Goal: Task Accomplishment & Management: Complete application form

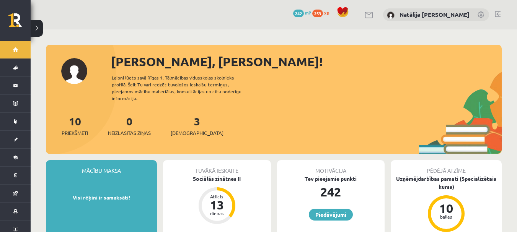
click at [188, 121] on div "3 Ieskaites" at bounding box center [197, 125] width 53 height 24
click at [183, 117] on link "3 Ieskaites" at bounding box center [197, 125] width 53 height 23
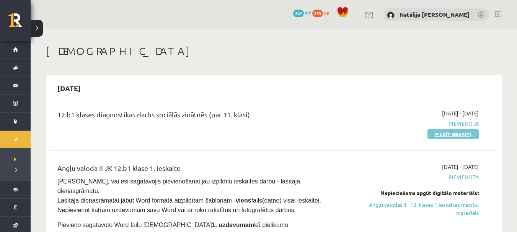
click at [443, 132] on link "Pildīt ieskaiti" at bounding box center [452, 134] width 51 height 10
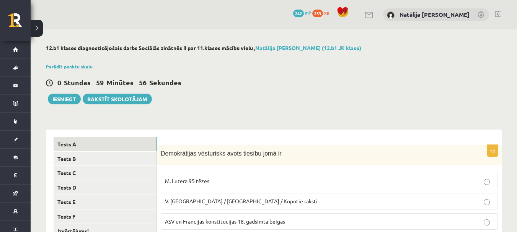
scroll to position [18, 0]
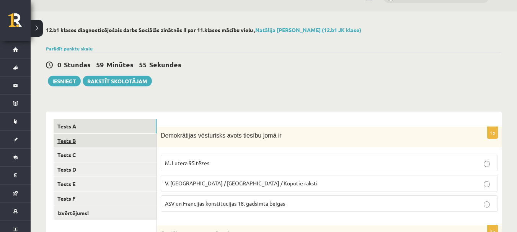
click at [97, 140] on link "Tests B" at bounding box center [105, 141] width 103 height 14
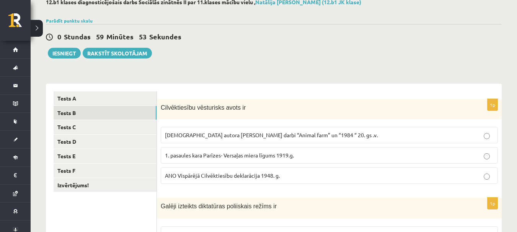
scroll to position [46, 0]
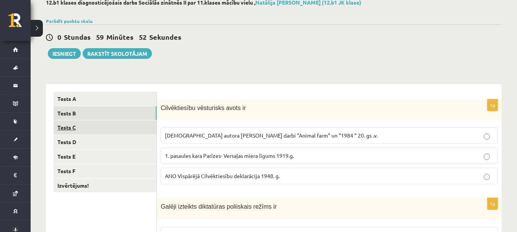
click at [121, 128] on link "Tests C" at bounding box center [105, 128] width 103 height 14
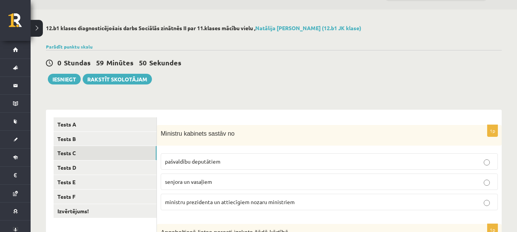
scroll to position [3, 0]
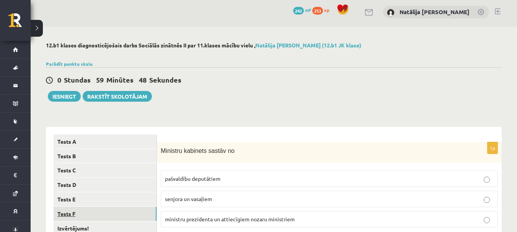
click at [83, 214] on link "Tests F" at bounding box center [105, 214] width 103 height 14
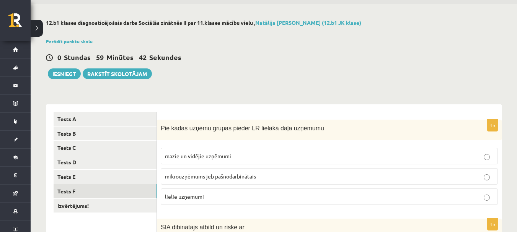
scroll to position [0, 0]
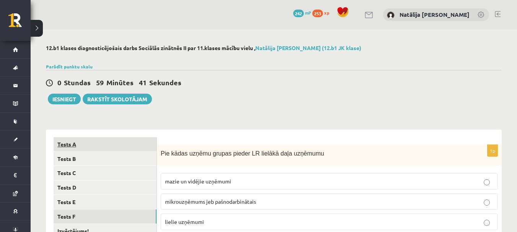
click at [112, 142] on link "Tests A" at bounding box center [105, 144] width 103 height 14
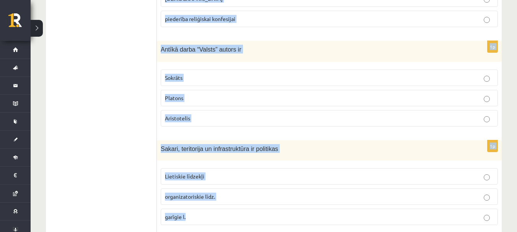
scroll to position [423, 0]
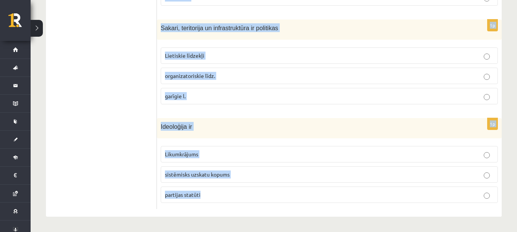
drag, startPoint x: 161, startPoint y: 153, endPoint x: 278, endPoint y: 247, distance: 150.3
copy form "Demokrātijas vēsturisks avots tiesību jomā ir M. Lutera 95 tēzes V. Ļeņina / Uļ…"
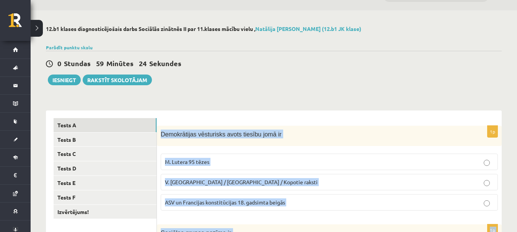
scroll to position [0, 0]
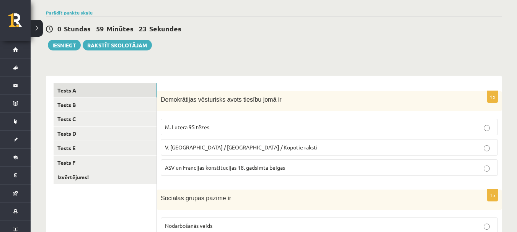
scroll to position [57, 0]
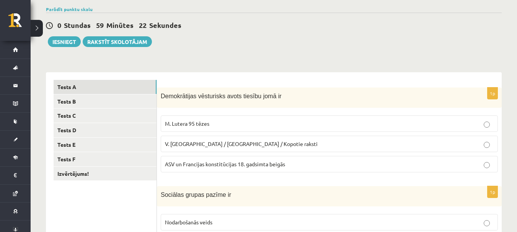
click at [204, 163] on span "ASV un Francijas konstitūcijas 18. gadsimta beigās" at bounding box center [225, 164] width 120 height 7
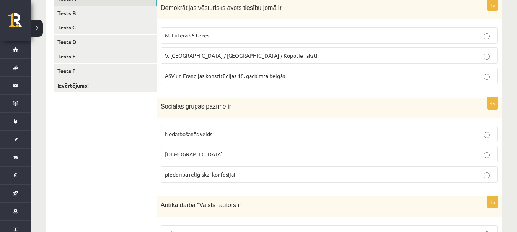
scroll to position [147, 0]
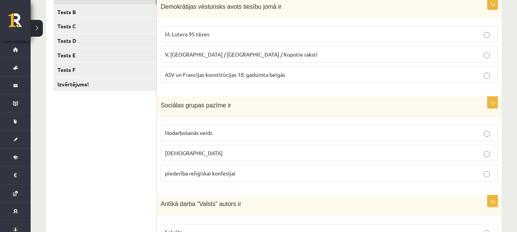
click at [228, 137] on p "Nodarbošanās veids" at bounding box center [329, 133] width 329 height 8
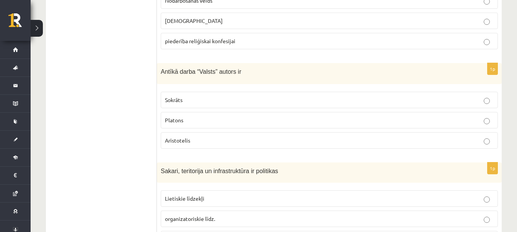
scroll to position [280, 0]
click at [218, 118] on p "Platons" at bounding box center [329, 119] width 329 height 8
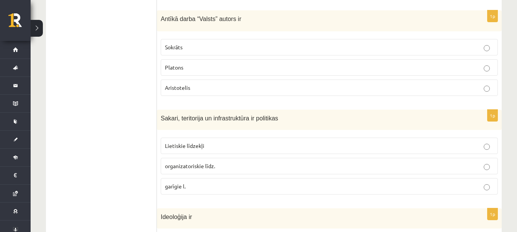
scroll to position [334, 0]
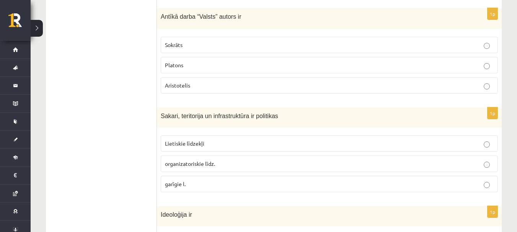
click at [220, 146] on p "Lietiskie līdzekļi" at bounding box center [329, 144] width 329 height 8
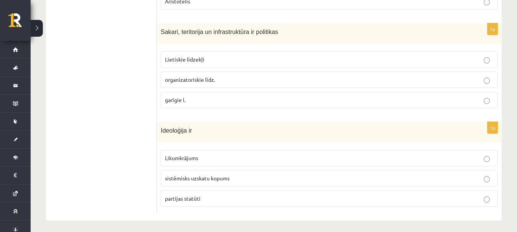
scroll to position [423, 0]
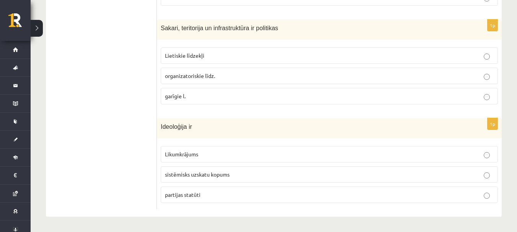
click at [202, 176] on span "sistēmisks uzskatu kopums" at bounding box center [197, 174] width 65 height 7
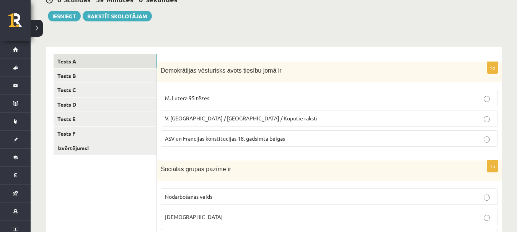
scroll to position [0, 0]
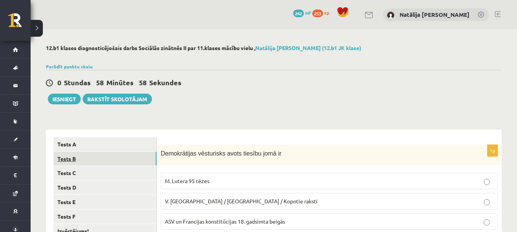
click at [106, 160] on link "Tests B" at bounding box center [105, 159] width 103 height 14
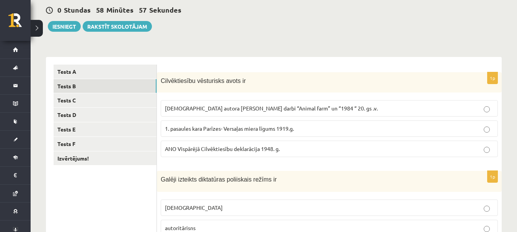
scroll to position [73, 0]
click at [165, 81] on span "Cilvēktiesību vēsturisks avots ir" at bounding box center [203, 80] width 85 height 7
click at [162, 78] on span "Cilvēktiesību vēsturisks avots ir" at bounding box center [203, 80] width 85 height 7
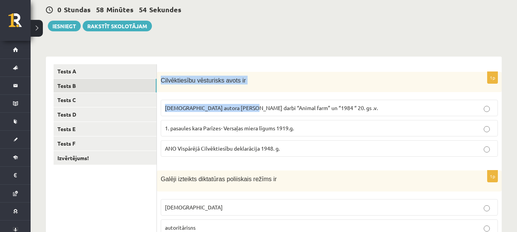
drag, startPoint x: 162, startPoint y: 78, endPoint x: 270, endPoint y: 156, distance: 133.8
click at [270, 156] on div "1p Cilvēktiesību vēsturisks avots ir Angļu autora George Orwell darbi “Animal f…" at bounding box center [329, 117] width 345 height 91
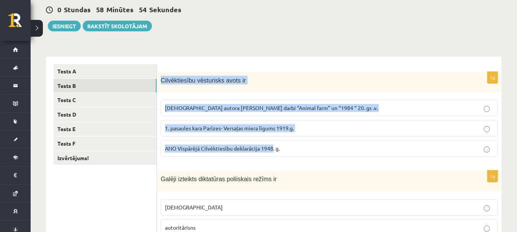
click at [270, 156] on label "ANO Vispārējā Cilvēktiesību deklarācija 1948. g." at bounding box center [329, 148] width 337 height 16
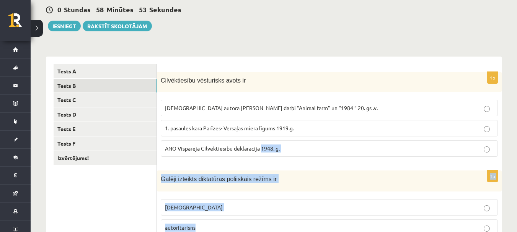
drag, startPoint x: 270, startPoint y: 156, endPoint x: 280, endPoint y: 229, distance: 73.7
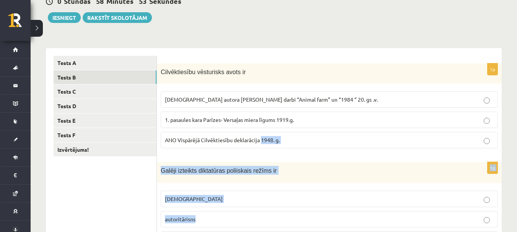
click at [277, 227] on label "autoritārisns" at bounding box center [329, 219] width 337 height 16
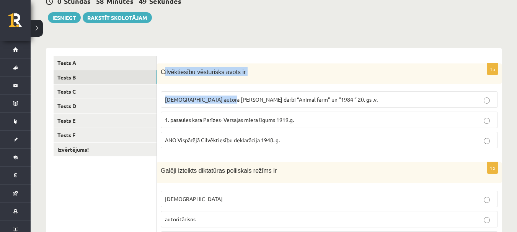
drag, startPoint x: 163, startPoint y: 72, endPoint x: 230, endPoint y: 90, distance: 69.8
click at [230, 90] on div "1p Cilvēktiesību vēsturisks avots ir Angļu autora George Orwell darbi “Animal f…" at bounding box center [329, 109] width 345 height 91
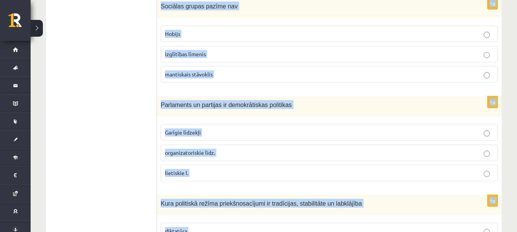
scroll to position [423, 0]
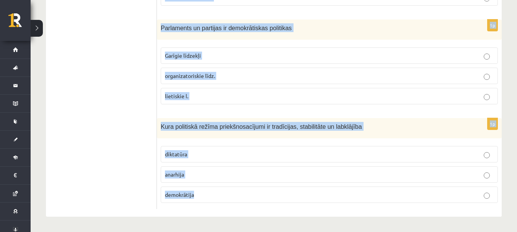
drag, startPoint x: 161, startPoint y: 70, endPoint x: 282, endPoint y: 247, distance: 214.2
copy form "Cilvēktiesību vēsturisks avots ir Angļu autora George Orwell darbi “Animal farm…"
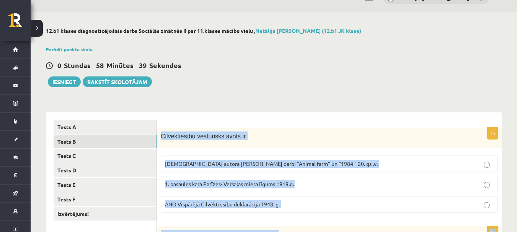
scroll to position [0, 0]
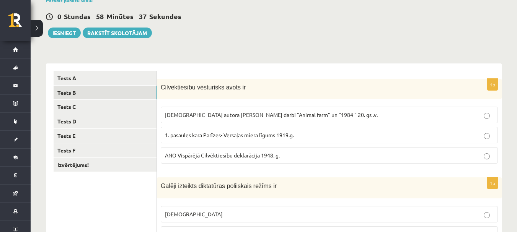
scroll to position [75, 0]
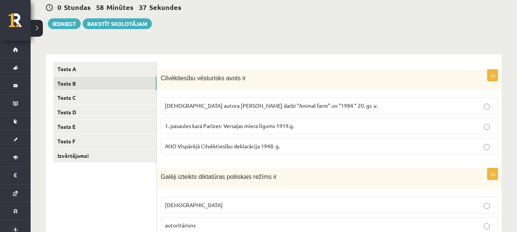
click at [275, 148] on span "ANO Vispārējā Cilvēktiesību deklarācija 1948. g." at bounding box center [222, 146] width 115 height 7
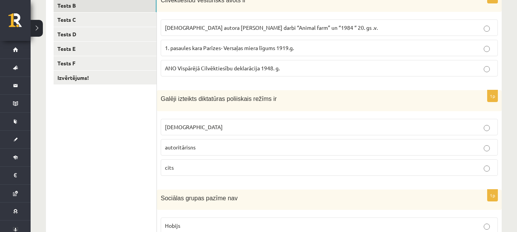
scroll to position [154, 0]
click at [267, 123] on p "totalitārisms" at bounding box center [329, 126] width 329 height 8
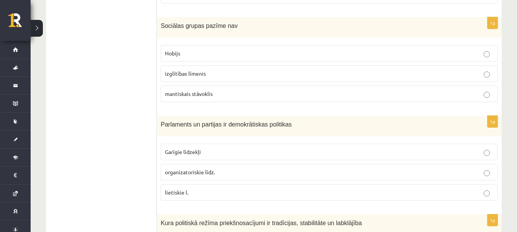
scroll to position [326, 0]
click at [190, 49] on p "Hobijs" at bounding box center [329, 53] width 329 height 8
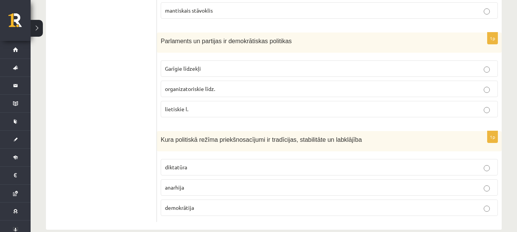
scroll to position [410, 0]
click at [197, 70] on span "Garīgie līdzekļi" at bounding box center [183, 68] width 36 height 7
click at [200, 87] on span "organizatoriskie līdz." at bounding box center [190, 88] width 50 height 7
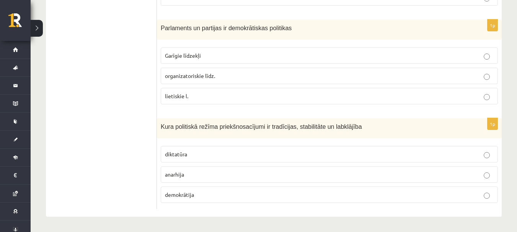
click at [199, 200] on label "demokrātija" at bounding box center [329, 195] width 337 height 16
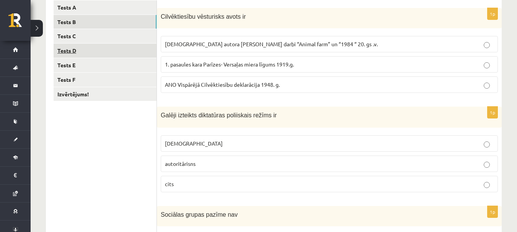
scroll to position [137, 0]
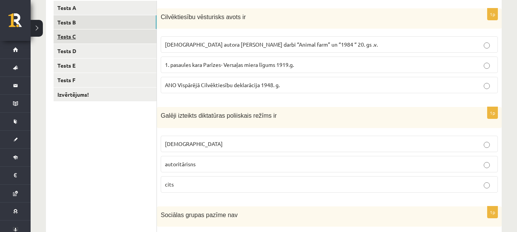
click at [89, 37] on link "Tests C" at bounding box center [105, 36] width 103 height 14
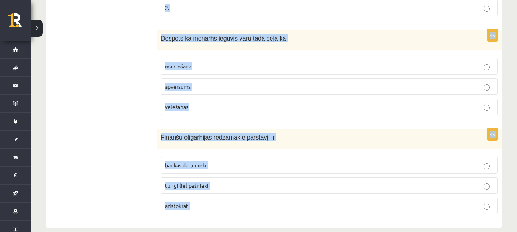
scroll to position [423, 0]
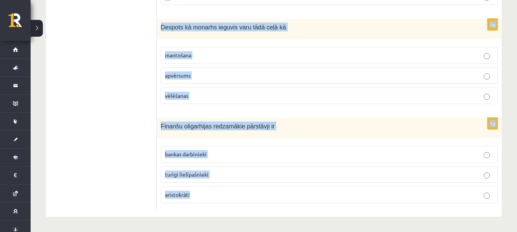
drag, startPoint x: 160, startPoint y: 18, endPoint x: 236, endPoint y: 247, distance: 241.1
copy form "Ministru kabinets sastāv no pašvaldību deputātiem senjora un vasaļiem ministru …"
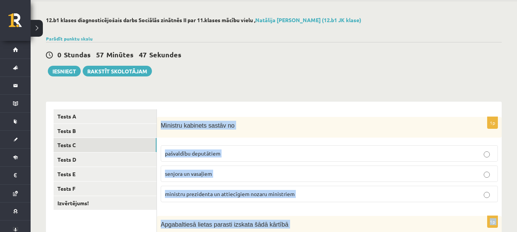
scroll to position [0, 0]
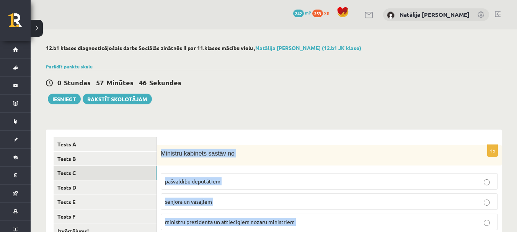
click at [310, 223] on p "ministru prezidenta un attiecīgiem nozaru ministriem" at bounding box center [329, 222] width 329 height 8
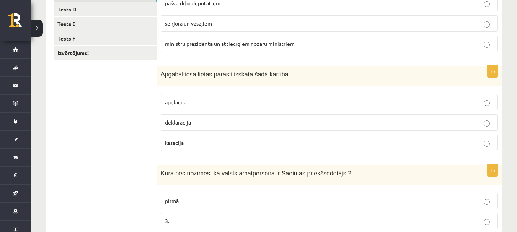
scroll to position [179, 0]
click at [207, 97] on label "apelācija" at bounding box center [329, 102] width 337 height 16
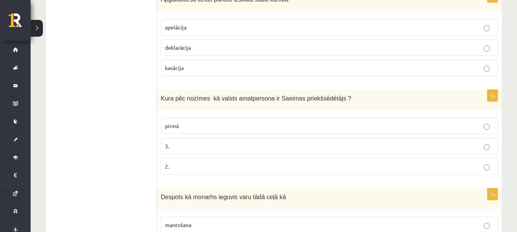
scroll to position [254, 0]
click at [192, 147] on p "3." at bounding box center [329, 146] width 329 height 8
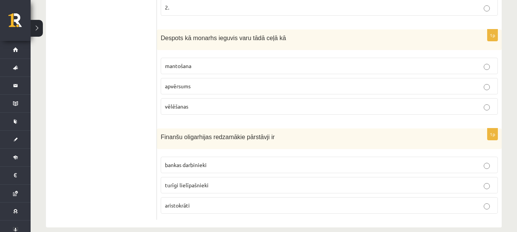
scroll to position [413, 0]
click at [242, 62] on p "mantošana" at bounding box center [329, 66] width 329 height 8
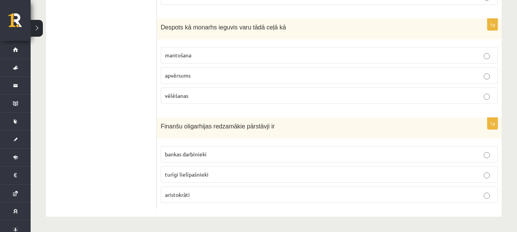
click at [223, 169] on label "turīgi lielīpašnieki" at bounding box center [329, 174] width 337 height 16
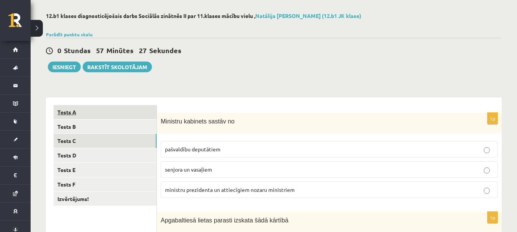
scroll to position [29, 0]
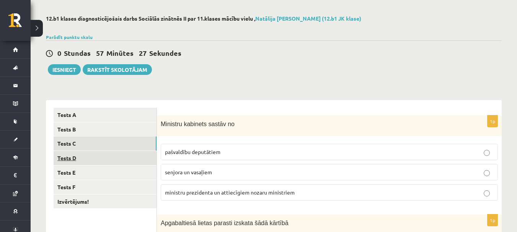
click at [83, 156] on link "Tests D" at bounding box center [105, 158] width 103 height 14
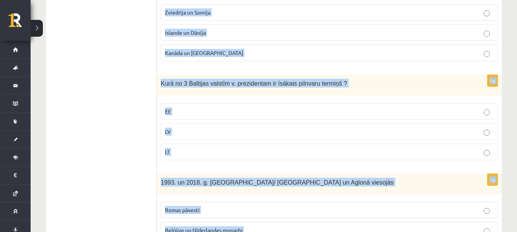
scroll to position [422, 0]
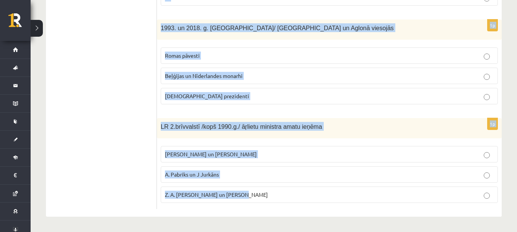
drag, startPoint x: 161, startPoint y: 125, endPoint x: 293, endPoint y: 247, distance: 179.4
copy form "Par Eiroparlamenta deputātiem ir strādājuši vai strādā V. Koziols un A. Kalvīti…"
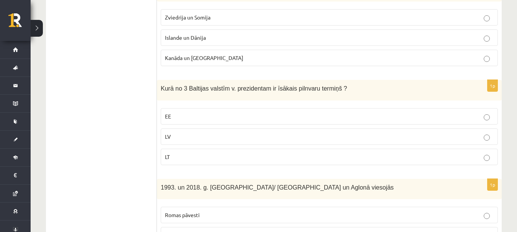
click at [81, 58] on ul "Tests A Tests B Tests C Tests D Tests E Tests F Izvērtējums!" at bounding box center [105, 122] width 103 height 494
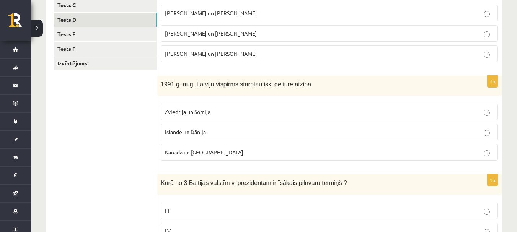
scroll to position [168, 0]
click at [82, 37] on link "Tests E" at bounding box center [105, 35] width 103 height 14
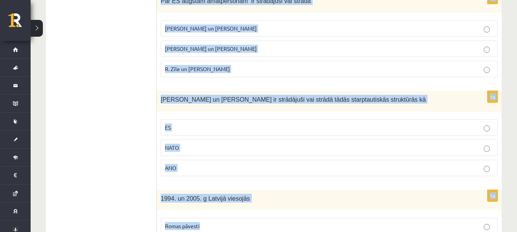
scroll to position [422, 0]
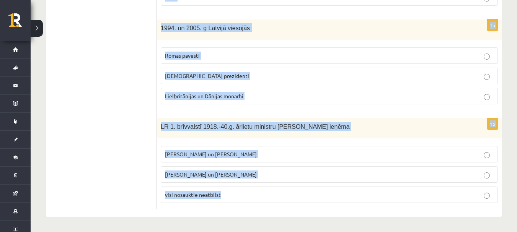
drag, startPoint x: 161, startPoint y: 152, endPoint x: 243, endPoint y: 247, distance: 125.3
copy form "Latviju 1921. g. starptautiski de iure atzina Tautu Savienības 3 valstis 4 v. 5…"
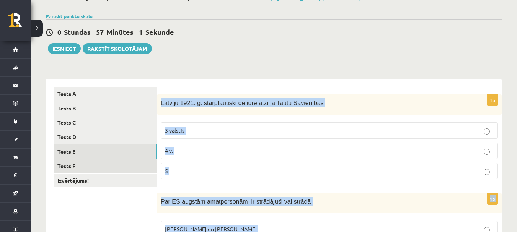
scroll to position [47, 0]
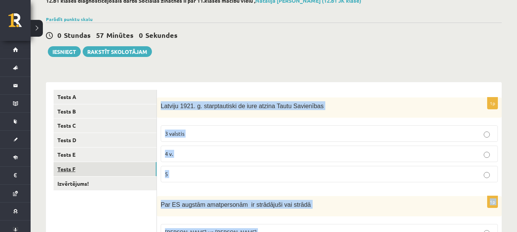
click at [82, 174] on link "Tests F" at bounding box center [105, 169] width 103 height 14
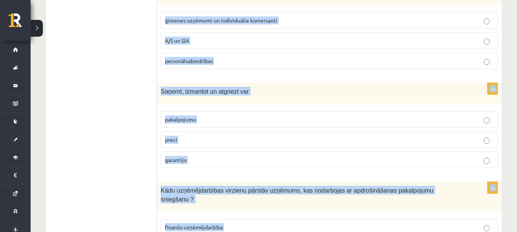
scroll to position [425, 0]
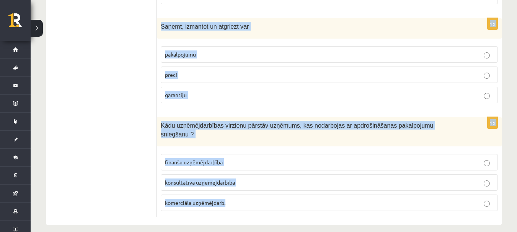
drag, startPoint x: 162, startPoint y: 106, endPoint x: 277, endPoint y: 247, distance: 181.6
copy form "Pie kādas uzņēmu grupas pieder LR lielākā daļa uzņēmumu mazie un vidējie uzņēmu…"
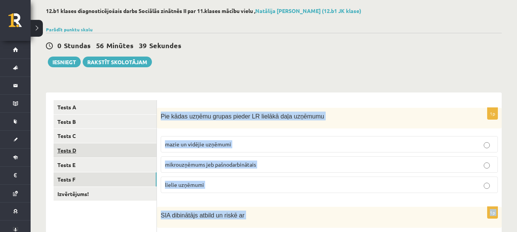
scroll to position [37, 0]
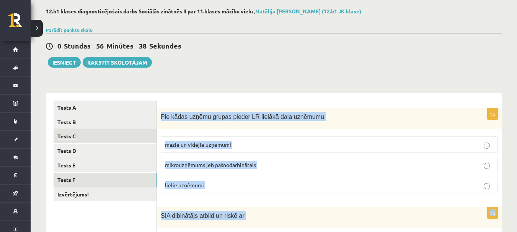
click at [94, 140] on link "Tests C" at bounding box center [105, 136] width 103 height 14
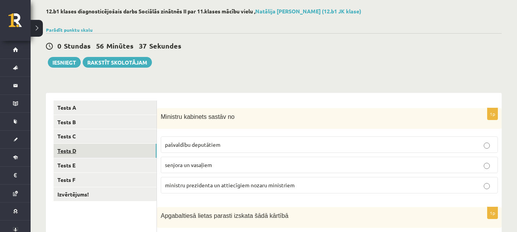
click at [95, 145] on link "Tests D" at bounding box center [105, 151] width 103 height 14
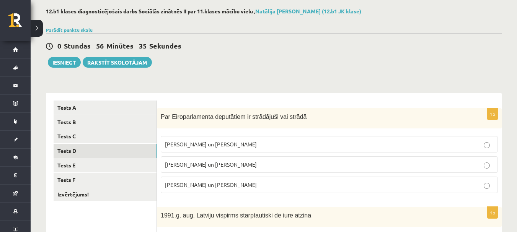
click at [223, 169] on p "I. Vaidere un N. Ušakovs" at bounding box center [329, 165] width 329 height 8
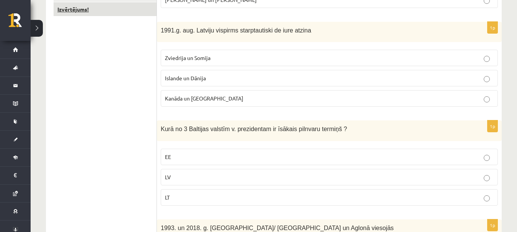
scroll to position [222, 0]
click at [199, 100] on span "Kanāda un ASV" at bounding box center [204, 97] width 78 height 7
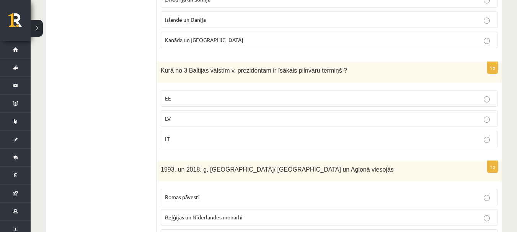
scroll to position [285, 0]
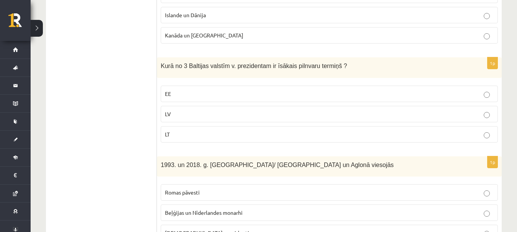
click at [226, 137] on p "LT" at bounding box center [329, 134] width 329 height 8
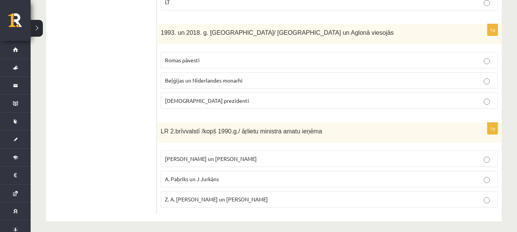
scroll to position [422, 0]
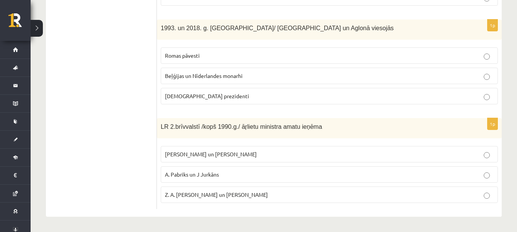
click at [219, 60] on label "Romas pāvesti" at bounding box center [329, 55] width 337 height 16
click at [246, 174] on p "A. Pabriks un J Jurkāns" at bounding box center [329, 175] width 329 height 8
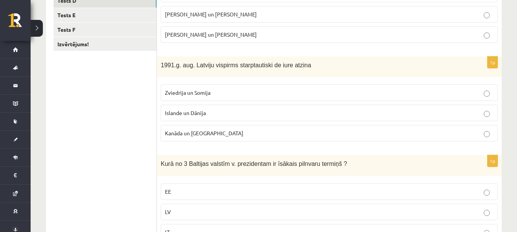
scroll to position [186, 0]
click at [121, 14] on link "Tests E" at bounding box center [105, 16] width 103 height 14
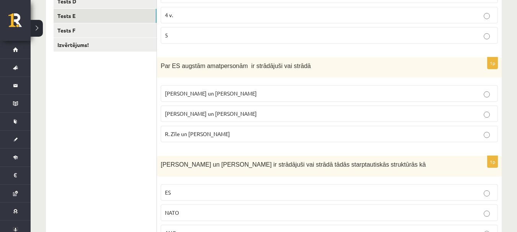
scroll to position [0, 0]
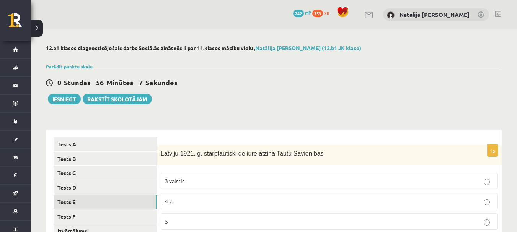
click at [227, 203] on p "4 v." at bounding box center [329, 201] width 329 height 8
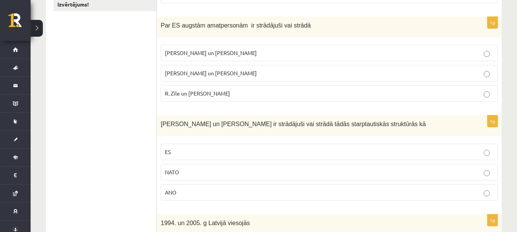
scroll to position [228, 0]
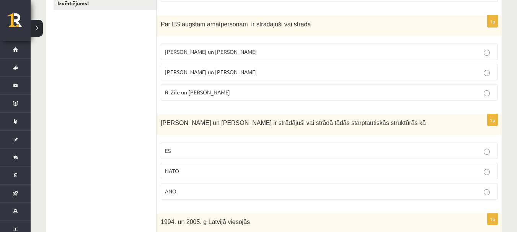
click at [194, 86] on label "R. Zīle un V.Dombrovskis" at bounding box center [329, 92] width 337 height 16
click at [207, 171] on p "NATO" at bounding box center [329, 171] width 329 height 8
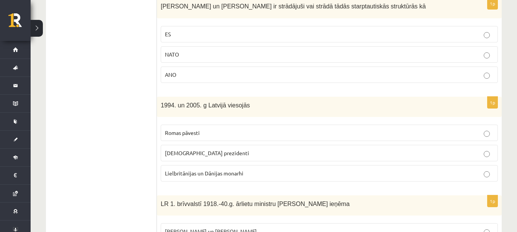
scroll to position [345, 0]
click at [221, 137] on label "Romas pāvesti" at bounding box center [329, 132] width 337 height 16
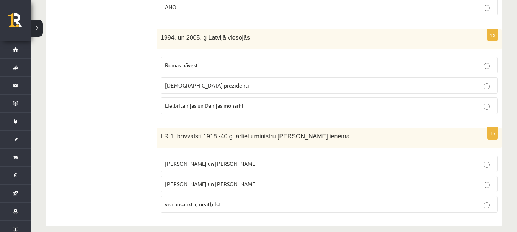
scroll to position [422, 0]
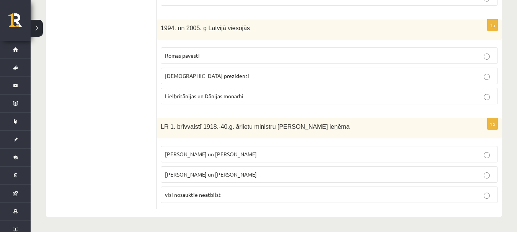
click at [231, 156] on p "Z. Meierovics un V. Munters" at bounding box center [329, 154] width 329 height 8
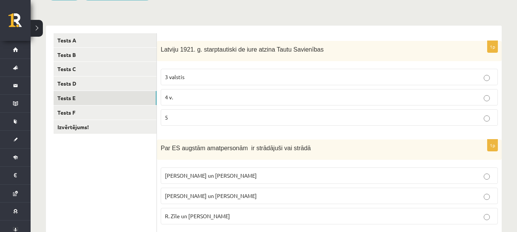
scroll to position [104, 0]
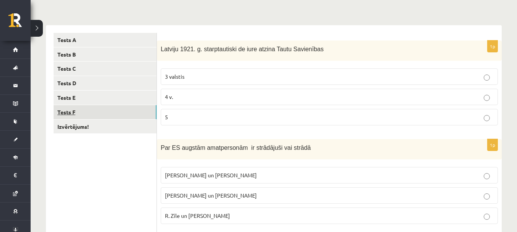
click at [130, 109] on link "Tests F" at bounding box center [105, 112] width 103 height 14
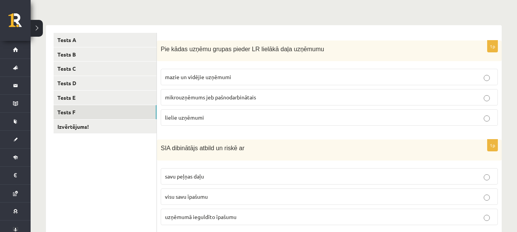
click at [217, 76] on span "mazie un vidējie uzņēmumi" at bounding box center [198, 76] width 66 height 7
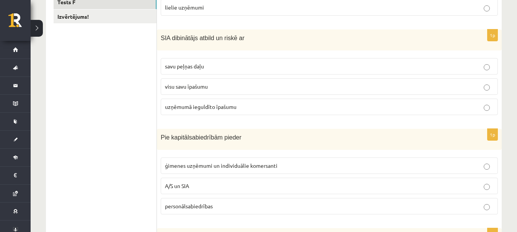
scroll to position [220, 0]
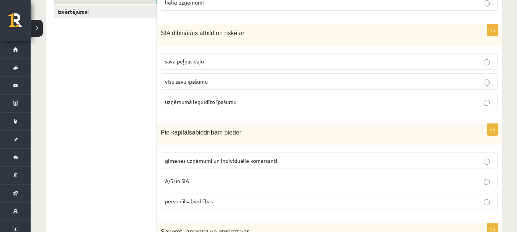
click at [223, 106] on p "uzņēmumā ieguldīto īpašumu" at bounding box center [329, 102] width 329 height 8
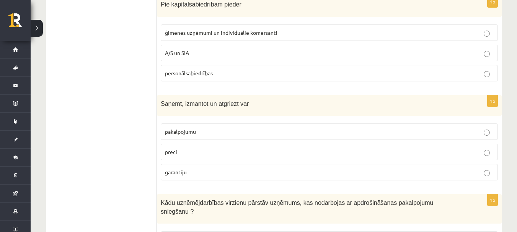
scroll to position [348, 0]
click at [189, 50] on span "A/S un SIA" at bounding box center [177, 52] width 24 height 7
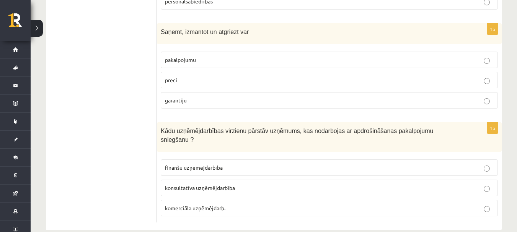
scroll to position [425, 0]
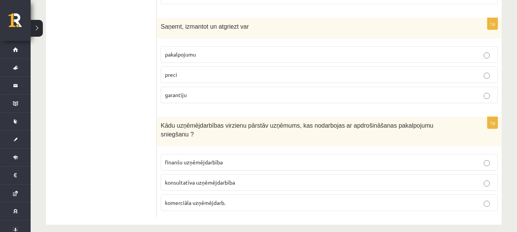
click at [237, 73] on p "preci" at bounding box center [329, 75] width 329 height 8
click at [200, 158] on p "finanšu uzņēmējdarbība" at bounding box center [329, 162] width 329 height 8
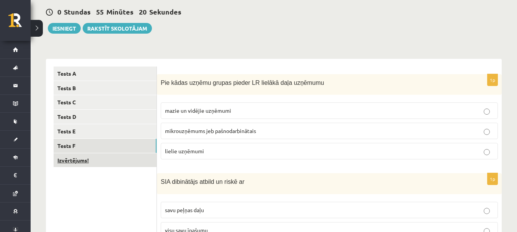
click at [132, 154] on link "Izvērtējums!" at bounding box center [105, 160] width 103 height 14
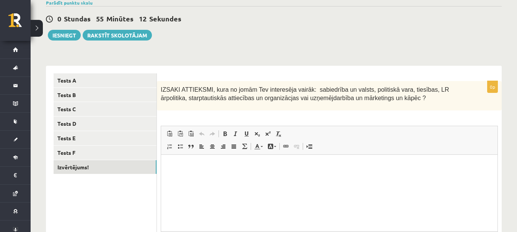
scroll to position [64, 0]
click at [251, 178] on html at bounding box center [329, 165] width 336 height 23
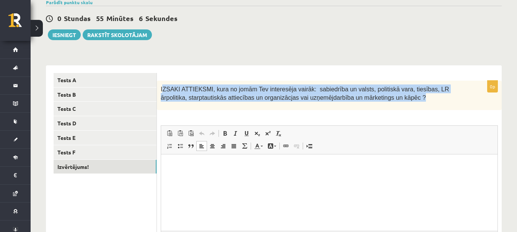
drag, startPoint x: 163, startPoint y: 86, endPoint x: 407, endPoint y: 104, distance: 245.1
click at [407, 104] on div "IZSAKI ATTIEKSMI, kura no jomām Tev interesēja vairāk: sabiedrība un valsts, po…" at bounding box center [329, 95] width 345 height 29
copy span "ZSAKI ATTIEKSMI, kura no jomām Tev interesēja vairāk: sabiedrība un valsts, pol…"
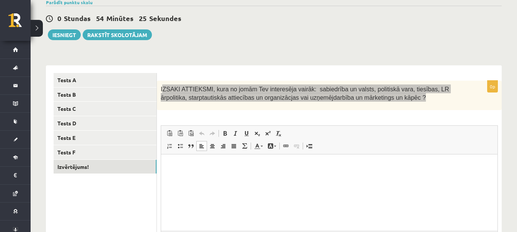
click at [202, 162] on p "Bagātinātā teksta redaktors, wiswyg-editor-user-answer-47024881321300" at bounding box center [329, 166] width 321 height 8
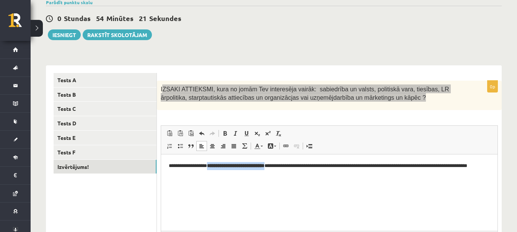
drag, startPoint x: 215, startPoint y: 167, endPoint x: 282, endPoint y: 169, distance: 67.3
click at [282, 169] on p "**********" at bounding box center [329, 170] width 321 height 16
click at [226, 130] on span at bounding box center [225, 133] width 6 height 6
click at [293, 167] on p "**********" at bounding box center [329, 170] width 321 height 16
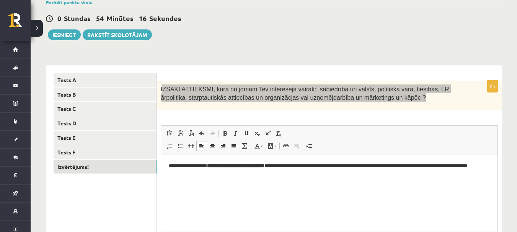
click at [309, 167] on p "**********" at bounding box center [329, 170] width 321 height 16
click at [317, 166] on p "**********" at bounding box center [329, 170] width 321 height 16
click at [320, 166] on p "**********" at bounding box center [329, 170] width 321 height 16
click at [227, 180] on html "**********" at bounding box center [329, 169] width 336 height 31
drag, startPoint x: 214, startPoint y: 167, endPoint x: 282, endPoint y: 163, distance: 68.2
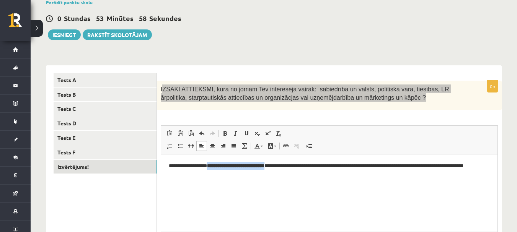
click at [264, 163] on strong "**********" at bounding box center [235, 165] width 57 height 5
click at [226, 130] on link "Treknraksts Klaviatūras saīsne vadīšanas taustiņš+B" at bounding box center [225, 134] width 11 height 10
click at [226, 132] on span at bounding box center [225, 133] width 6 height 6
click at [234, 135] on span at bounding box center [236, 133] width 6 height 6
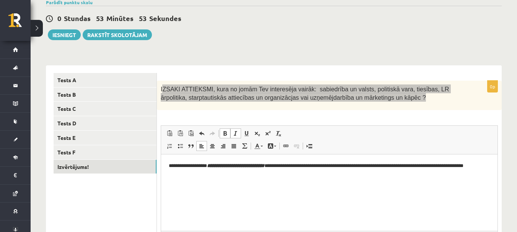
click at [225, 133] on span at bounding box center [225, 133] width 6 height 6
click at [236, 136] on span at bounding box center [236, 133] width 6 height 6
click at [224, 130] on span at bounding box center [225, 133] width 6 height 6
click at [251, 166] on strong "**********" at bounding box center [235, 165] width 57 height 5
click at [283, 168] on p "**********" at bounding box center [329, 170] width 321 height 16
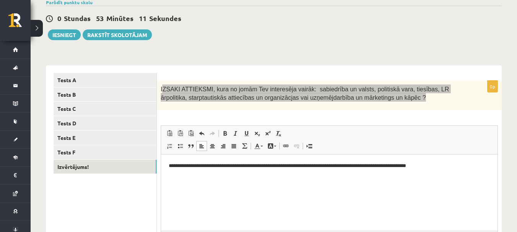
click at [288, 178] on html "**********" at bounding box center [329, 165] width 336 height 23
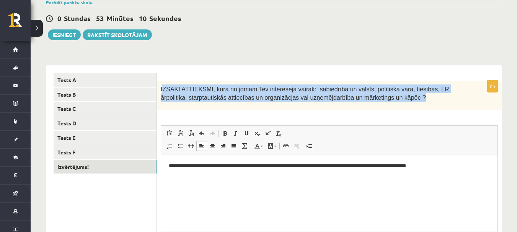
click at [240, 98] on span "IZSAKI ATTIEKSMI, kura no jomām Tev interesēja vairāk: sabiedrība un valsts, po…" at bounding box center [305, 93] width 288 height 15
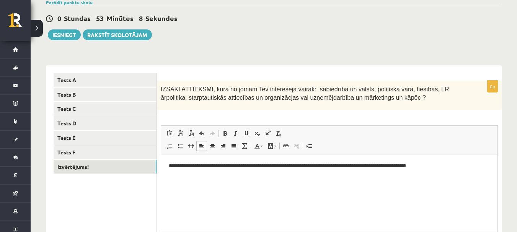
click at [210, 166] on p "**********" at bounding box center [329, 166] width 321 height 8
click at [462, 175] on html "**********" at bounding box center [329, 165] width 336 height 23
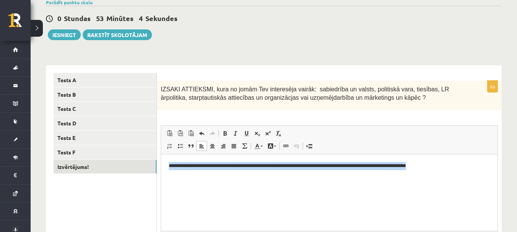
drag, startPoint x: 169, startPoint y: 164, endPoint x: 462, endPoint y: 156, distance: 293.9
click at [462, 156] on html "**********" at bounding box center [329, 178] width 336 height 49
copy p "**********"
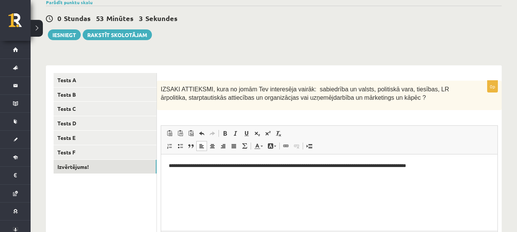
click at [317, 203] on html "**********" at bounding box center [329, 178] width 336 height 49
click at [212, 192] on p "**********" at bounding box center [329, 191] width 321 height 8
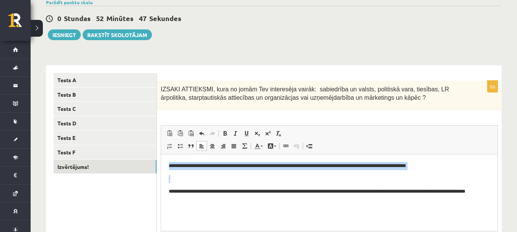
drag, startPoint x: 168, startPoint y: 165, endPoint x: 450, endPoint y: 179, distance: 282.3
click at [450, 179] on html "**********" at bounding box center [329, 182] width 336 height 57
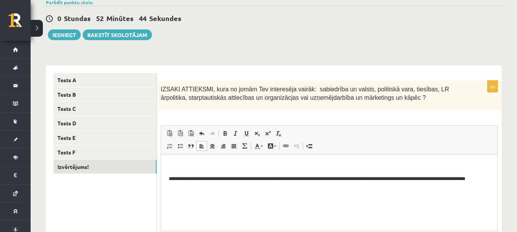
click at [167, 176] on html "**********" at bounding box center [329, 176] width 336 height 44
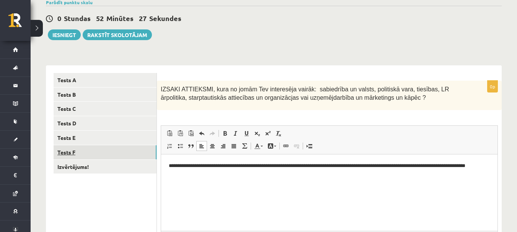
click at [77, 156] on link "Tests F" at bounding box center [105, 152] width 103 height 14
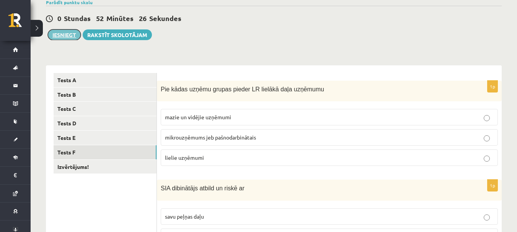
click at [68, 37] on button "Iesniegt" at bounding box center [64, 34] width 33 height 11
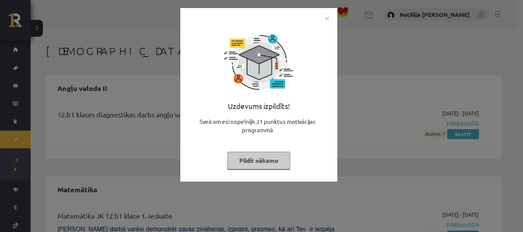
click at [275, 159] on button "Pildīt nākamo" at bounding box center [258, 161] width 63 height 18
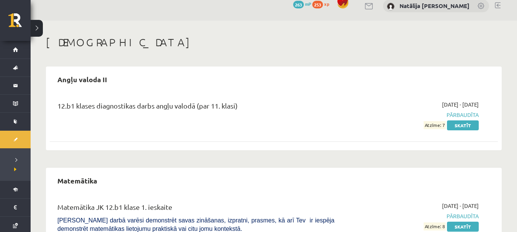
scroll to position [8, 0]
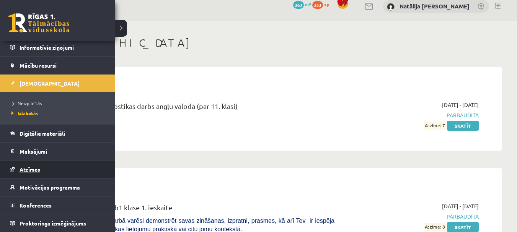
click at [29, 171] on span "Atzīmes" at bounding box center [30, 169] width 21 height 7
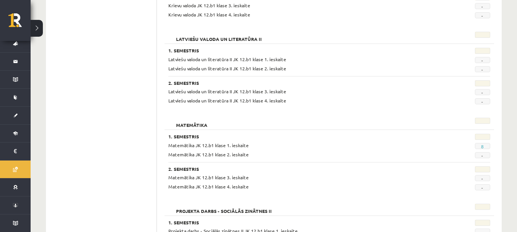
scroll to position [352, 0]
click at [480, 143] on span "8" at bounding box center [482, 146] width 15 height 6
click at [483, 145] on link "8" at bounding box center [482, 146] width 3 height 6
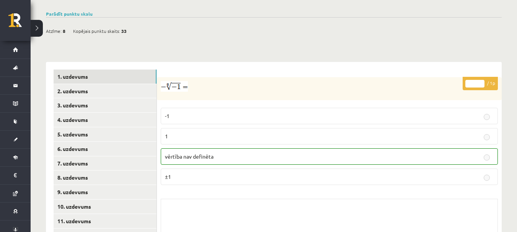
scroll to position [324, 0]
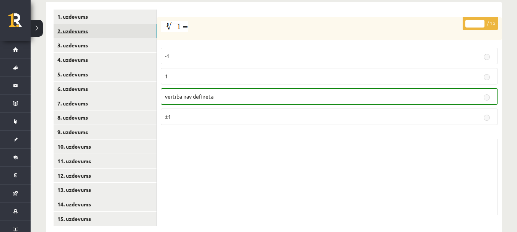
click at [100, 24] on link "2. uzdevums" at bounding box center [105, 31] width 103 height 14
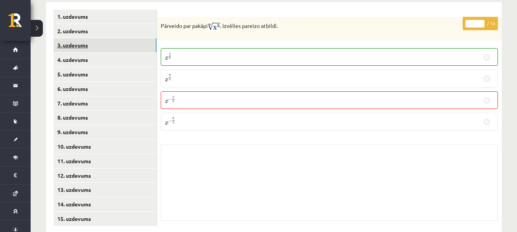
click at [101, 38] on link "3. uzdevums" at bounding box center [105, 45] width 103 height 14
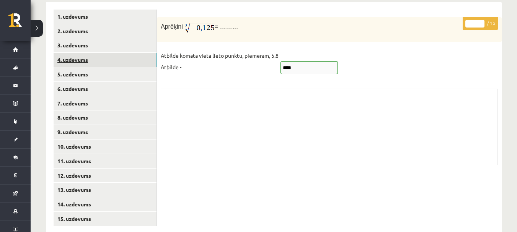
click at [100, 53] on link "4. uzdevums" at bounding box center [105, 60] width 103 height 14
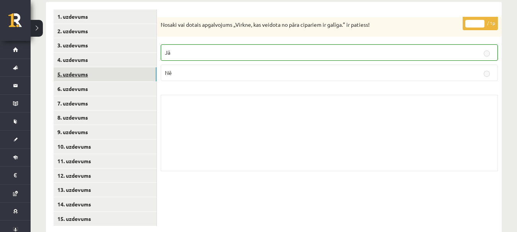
click at [101, 67] on link "5. uzdevums" at bounding box center [105, 74] width 103 height 14
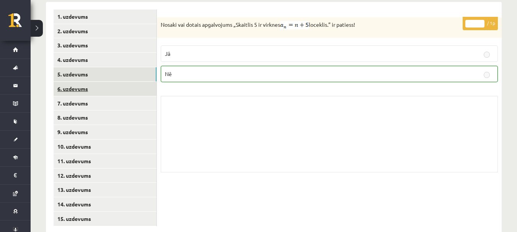
click at [101, 82] on link "6. uzdevums" at bounding box center [105, 89] width 103 height 14
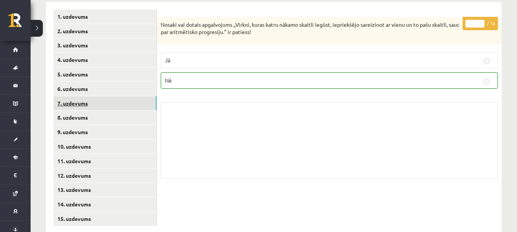
click at [102, 96] on link "7. uzdevums" at bounding box center [105, 103] width 103 height 14
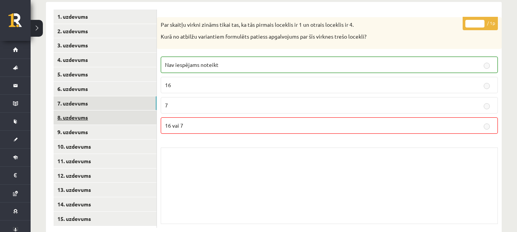
click at [118, 111] on link "8. uzdevums" at bounding box center [105, 118] width 103 height 14
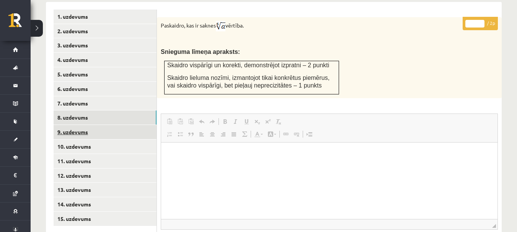
scroll to position [0, 0]
click at [117, 125] on link "9. uzdevums" at bounding box center [105, 132] width 103 height 14
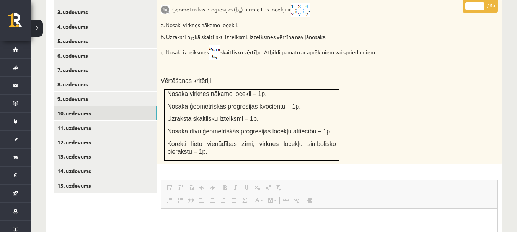
click at [119, 106] on link "10. uzdevums" at bounding box center [105, 113] width 103 height 14
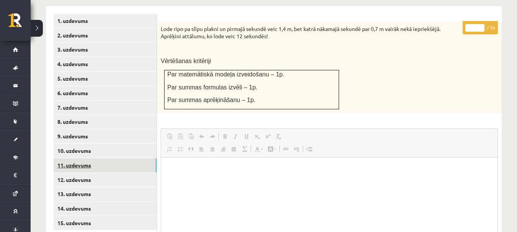
drag, startPoint x: 118, startPoint y: 135, endPoint x: 102, endPoint y: 150, distance: 21.7
click at [102, 158] on link "11. uzdevums" at bounding box center [105, 165] width 103 height 14
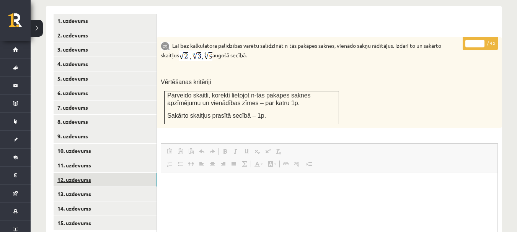
click at [107, 173] on link "12. uzdevums" at bounding box center [105, 180] width 103 height 14
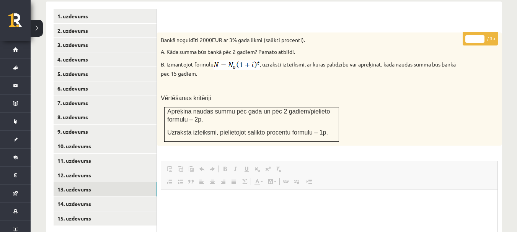
click at [112, 182] on link "13. uzdevums" at bounding box center [105, 189] width 103 height 14
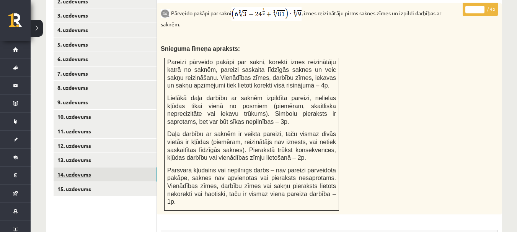
click at [114, 168] on link "14. uzdevums" at bounding box center [105, 175] width 103 height 14
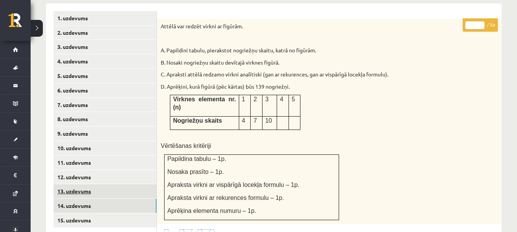
scroll to position [334, 0]
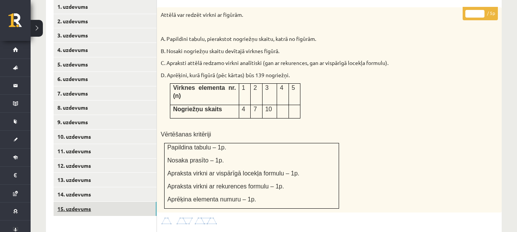
click at [105, 202] on link "15. uzdevums" at bounding box center [105, 209] width 103 height 14
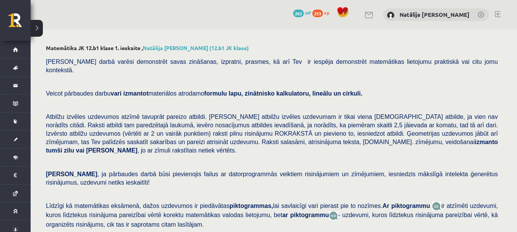
scroll to position [0, 0]
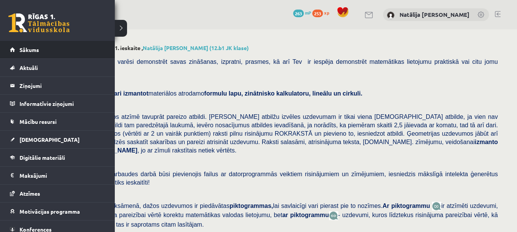
click at [6, 51] on li "Sākums" at bounding box center [57, 50] width 115 height 18
click at [29, 47] on span "Sākums" at bounding box center [30, 49] width 20 height 7
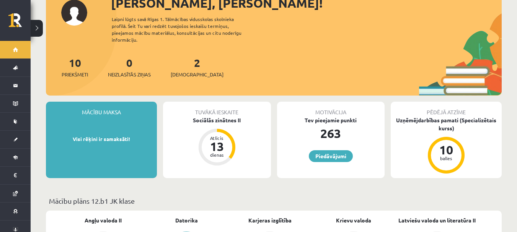
scroll to position [59, 0]
click at [77, 59] on link "10 Priekšmeti" at bounding box center [75, 66] width 26 height 23
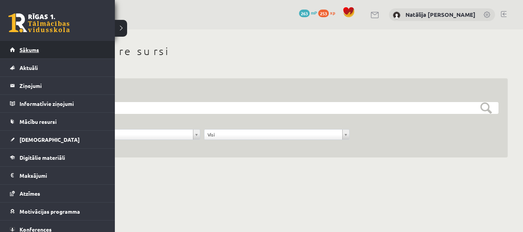
click at [26, 51] on span "Sākums" at bounding box center [30, 49] width 20 height 7
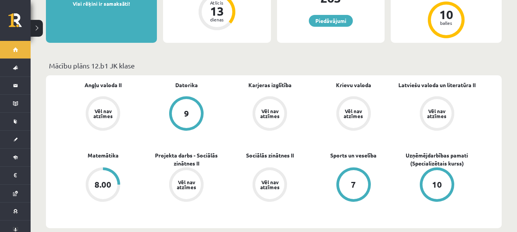
scroll to position [194, 0]
click at [264, 81] on link "Karjeras izglītība" at bounding box center [269, 85] width 43 height 8
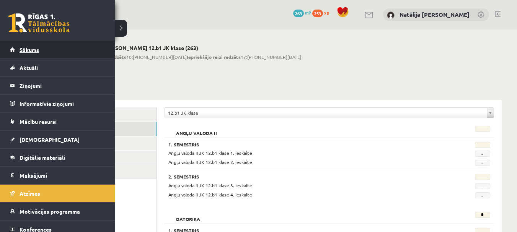
click at [21, 44] on link "Sākums" at bounding box center [57, 50] width 95 height 18
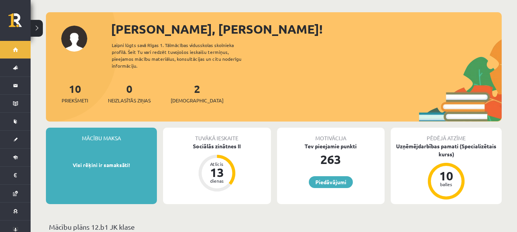
scroll to position [33, 0]
click at [190, 89] on div "2 Ieskaites" at bounding box center [197, 92] width 53 height 24
click at [183, 83] on link "2 Ieskaites" at bounding box center [197, 92] width 53 height 23
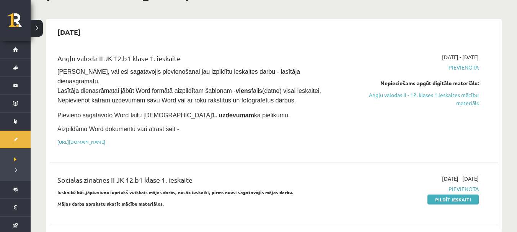
scroll to position [57, 0]
